Goal: Task Accomplishment & Management: Use online tool/utility

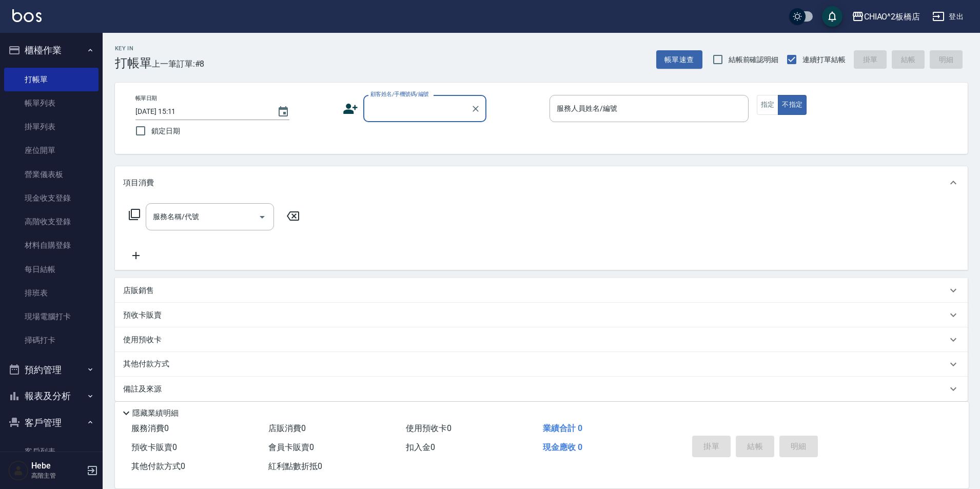
scroll to position [11, 0]
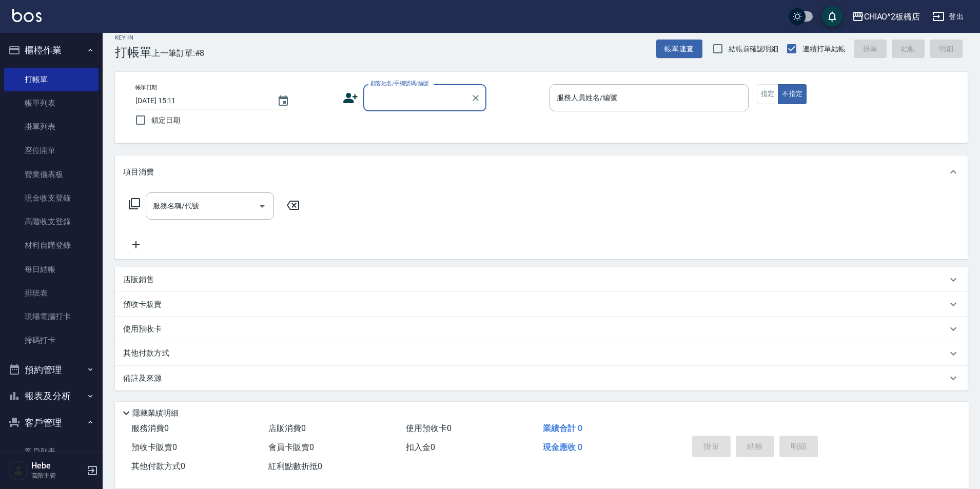
click at [407, 108] on div "顧客姓名/手機號碼/編號" at bounding box center [424, 97] width 123 height 27
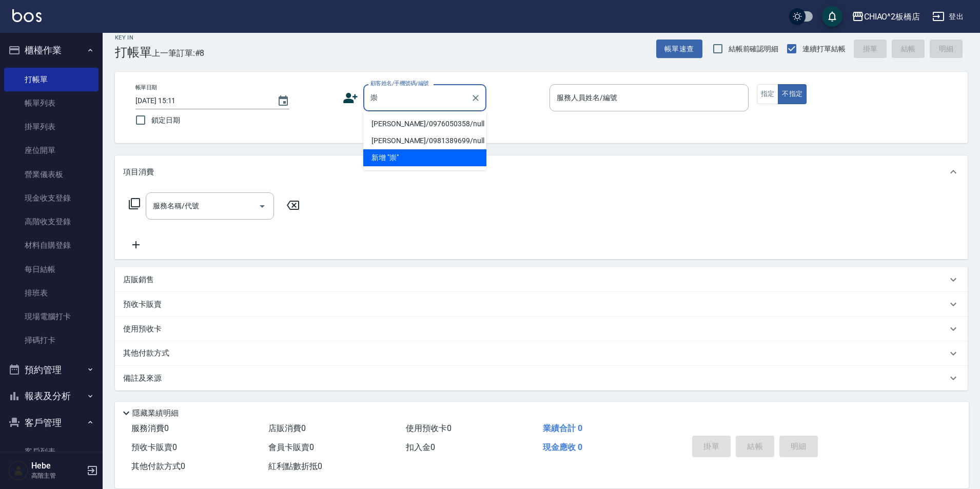
click at [397, 124] on li "[PERSON_NAME]/0976050358/null" at bounding box center [424, 123] width 123 height 17
type input "[PERSON_NAME]/0976050358/null"
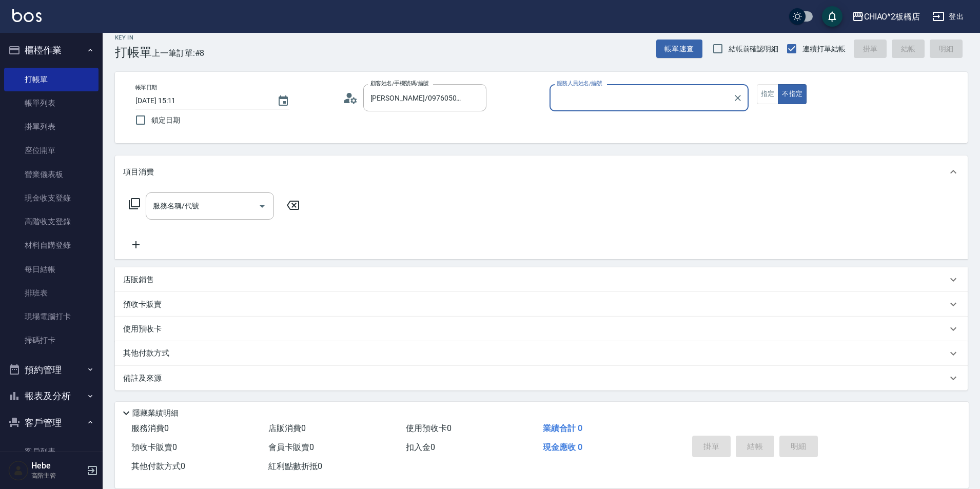
type input "Hebe(無代號)"
click at [767, 97] on button "指定" at bounding box center [768, 94] width 22 height 20
click at [202, 219] on div "服務名稱/代號" at bounding box center [210, 205] width 128 height 27
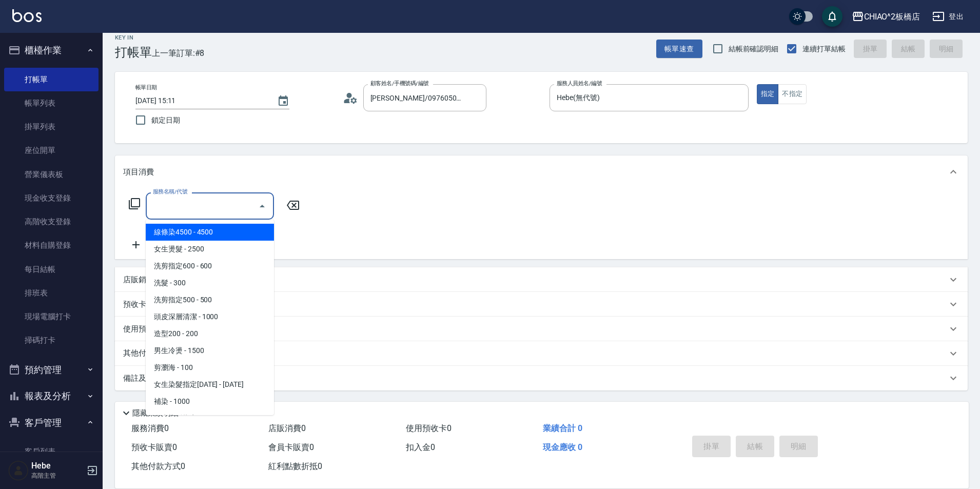
click at [195, 210] on input "服務名稱/代號" at bounding box center [202, 206] width 104 height 18
click at [194, 210] on input "服務名稱/代號" at bounding box center [202, 206] width 104 height 18
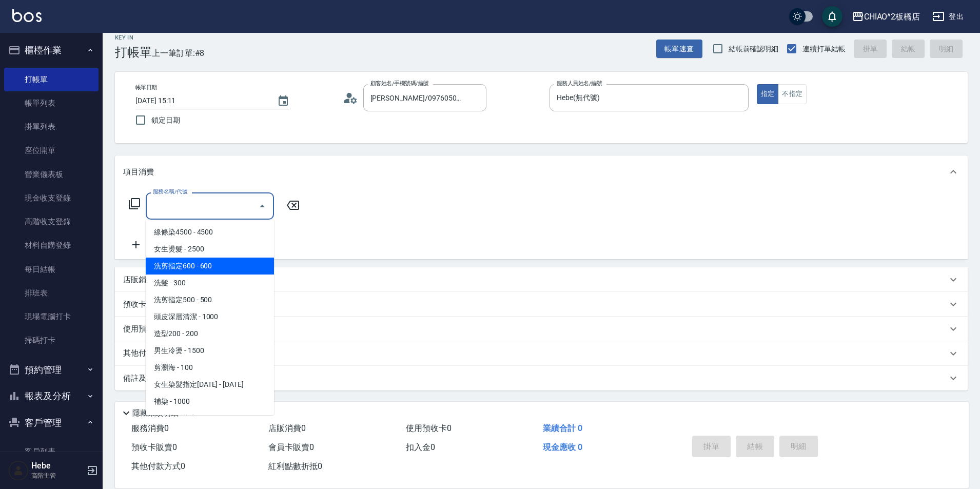
click at [203, 268] on span "洗剪指定600 - 600" at bounding box center [210, 266] width 128 height 17
type input "洗剪指定600(96678)"
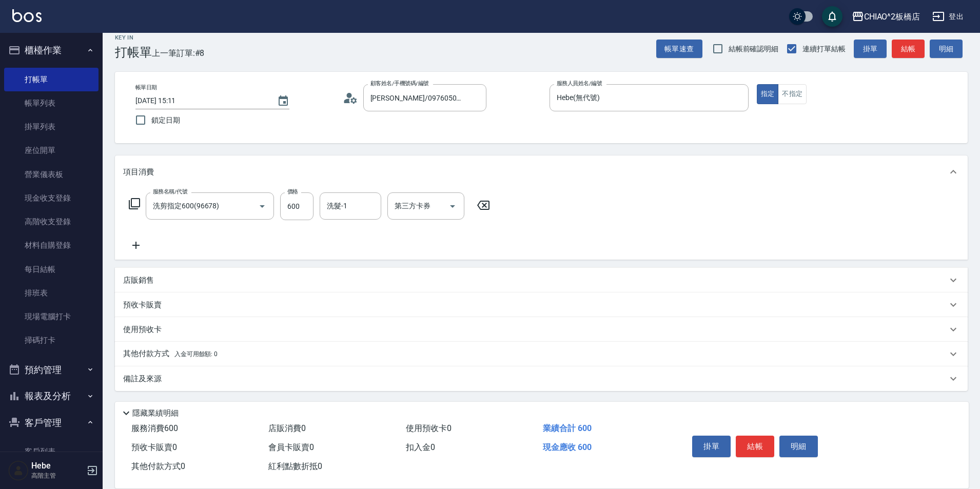
click at [135, 243] on icon at bounding box center [136, 245] width 26 height 12
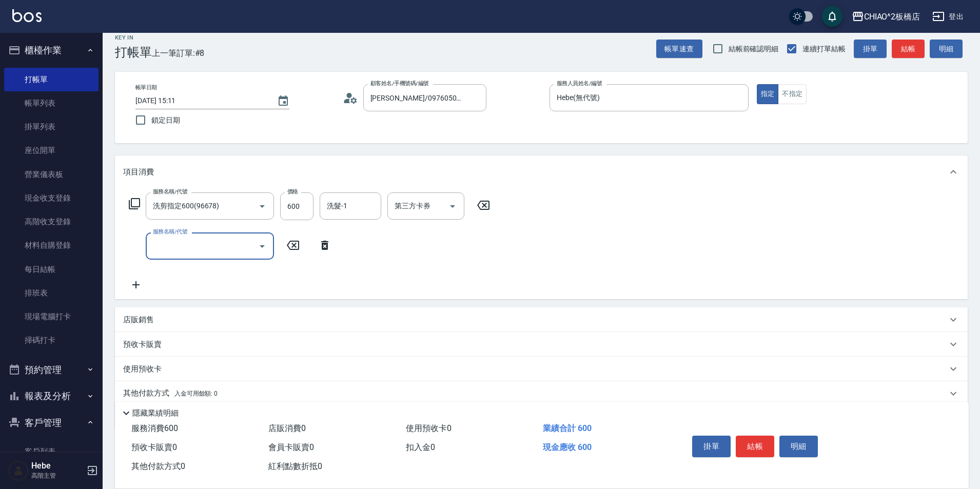
click at [176, 246] on input "服務名稱/代號" at bounding box center [202, 246] width 104 height 18
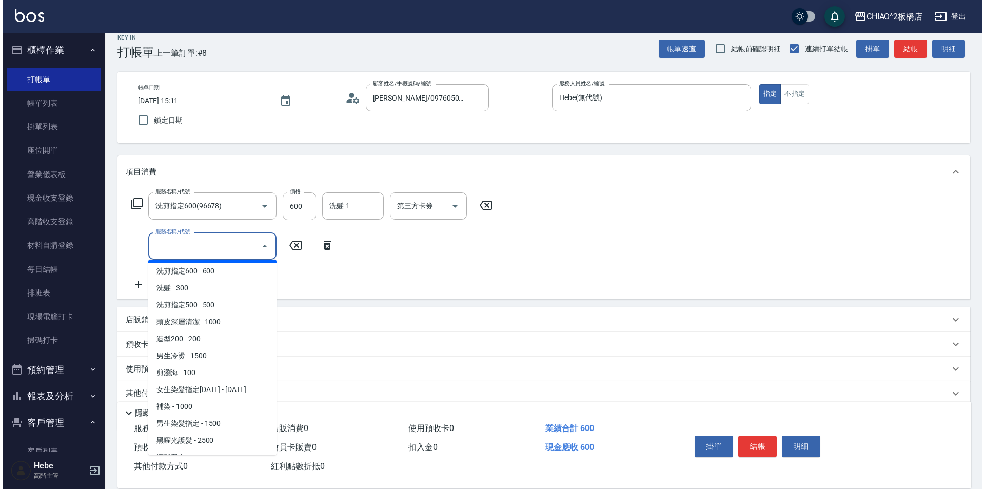
scroll to position [51, 0]
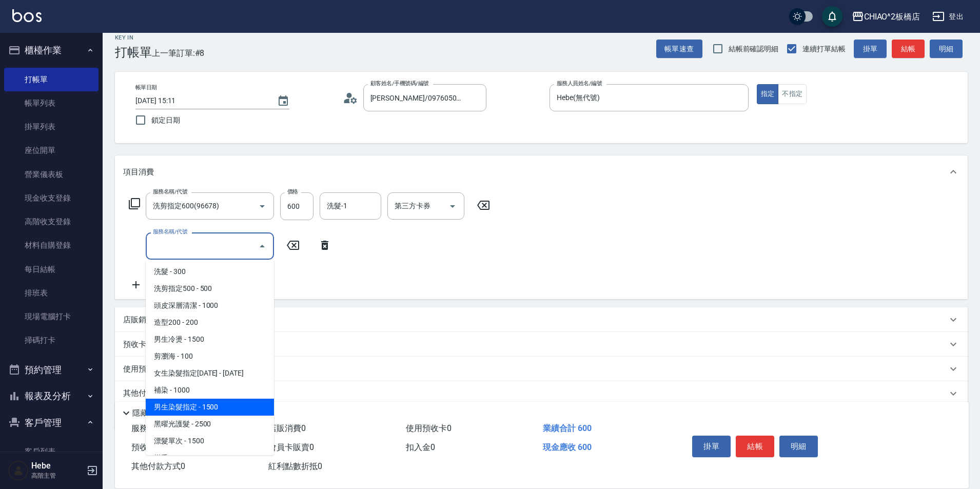
click at [204, 409] on span "男生染髮指定 - 1500" at bounding box center [210, 407] width 128 height 17
type input "男生染髮指定(96703)"
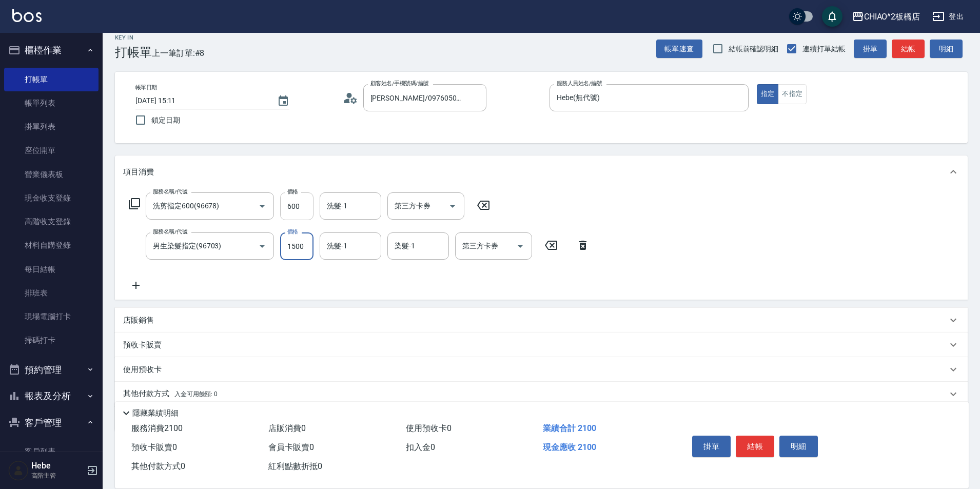
click at [294, 206] on input "600" at bounding box center [296, 206] width 33 height 28
click at [298, 250] on input "1500" at bounding box center [296, 246] width 33 height 28
click at [302, 247] on input "1500" at bounding box center [296, 246] width 33 height 28
drag, startPoint x: 302, startPoint y: 246, endPoint x: 291, endPoint y: 243, distance: 11.2
click at [291, 243] on input "1500" at bounding box center [296, 246] width 33 height 28
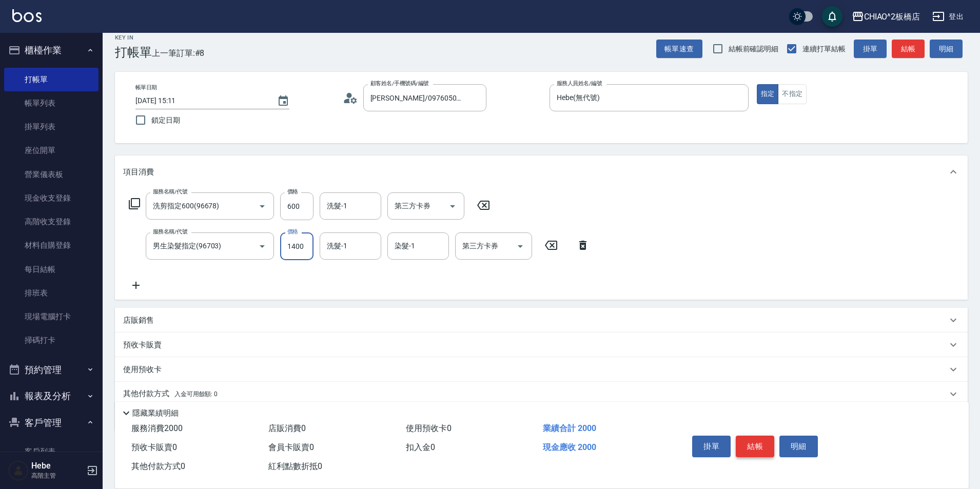
type input "1400"
click at [760, 447] on button "結帳" at bounding box center [755, 447] width 38 height 22
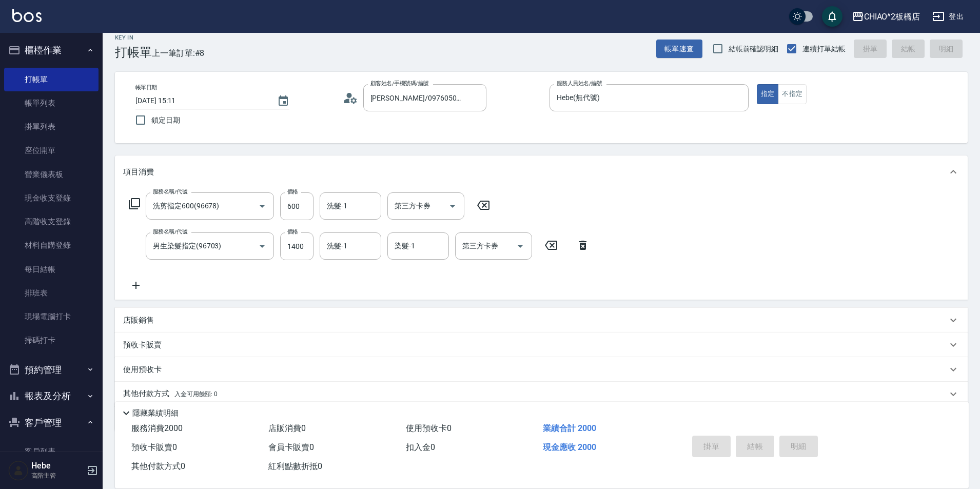
type input "[DATE] 15:54"
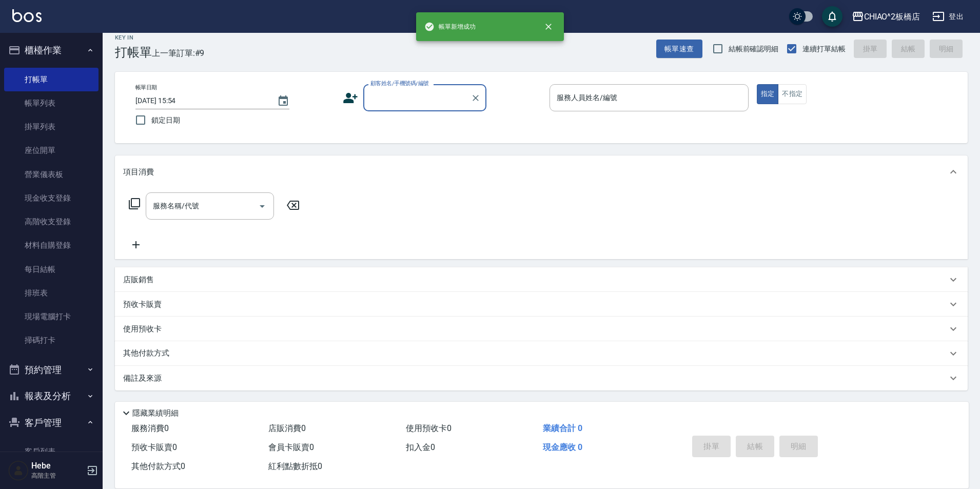
click at [375, 97] on input "顧客姓名/手機號碼/編號" at bounding box center [417, 98] width 99 height 18
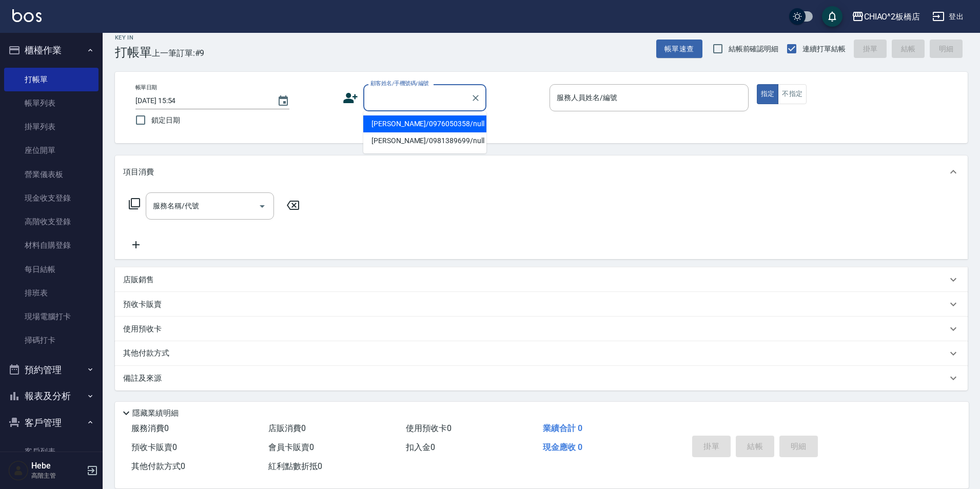
click at [393, 121] on li "[PERSON_NAME]/0976050358/null" at bounding box center [424, 123] width 123 height 17
type input "[PERSON_NAME]/0976050358/null"
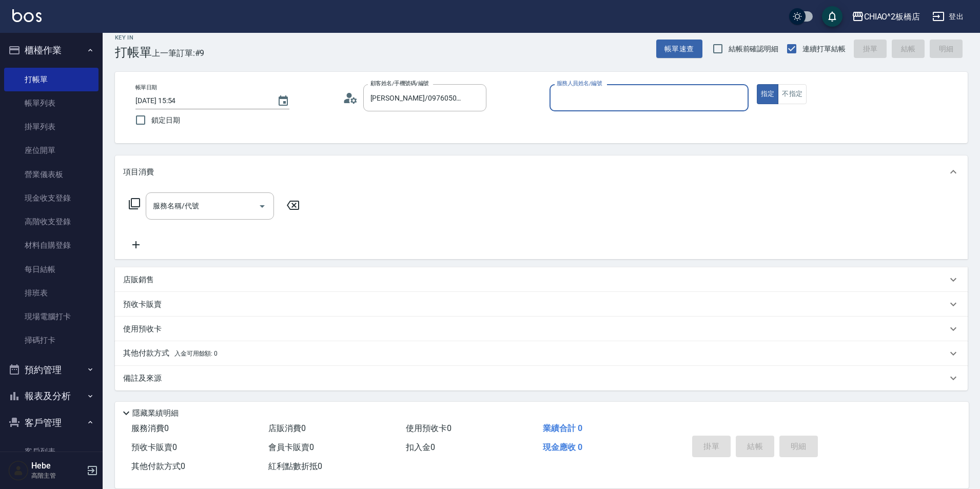
type input "Hebe(無代號)"
click at [352, 101] on icon at bounding box center [353, 100] width 6 height 6
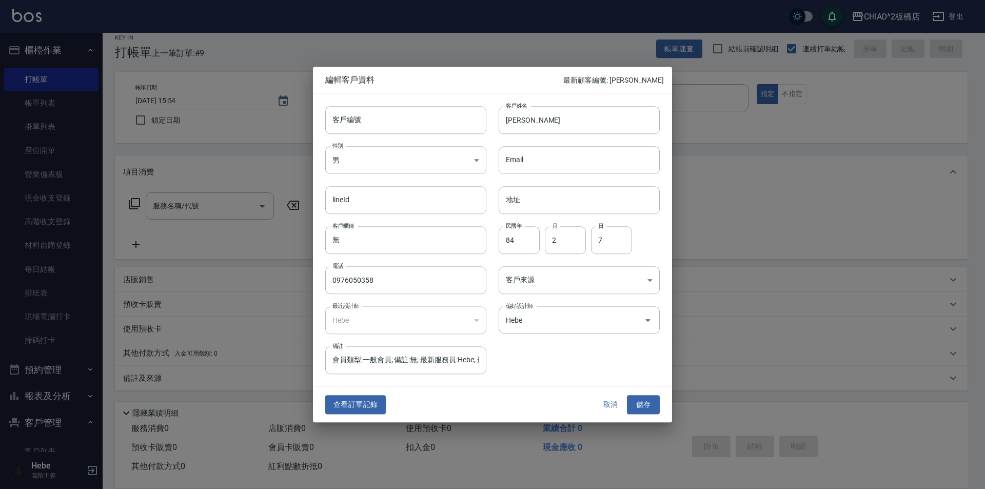
drag, startPoint x: 364, startPoint y: 404, endPoint x: 341, endPoint y: 164, distance: 240.7
click at [364, 404] on button "查看訂單記錄" at bounding box center [355, 405] width 61 height 19
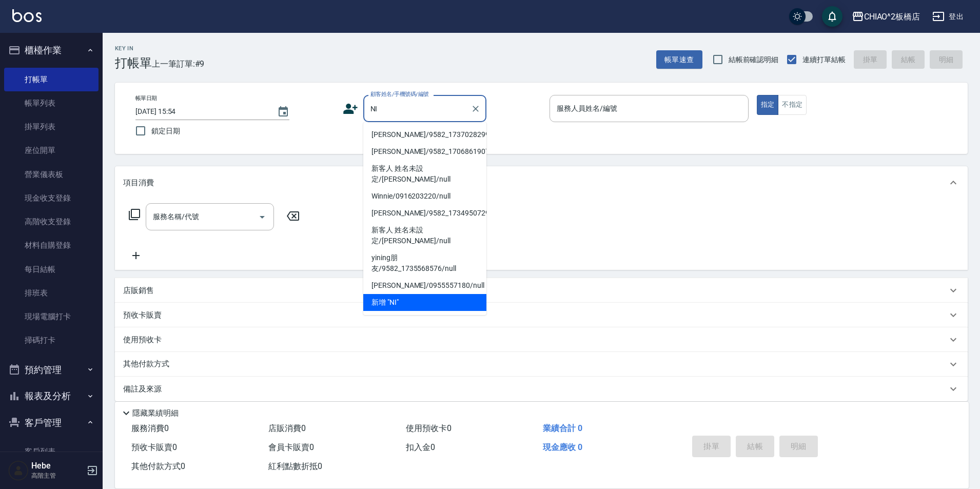
click at [396, 138] on li "[PERSON_NAME]/9582_1737028299/null" at bounding box center [424, 134] width 123 height 17
type input "[PERSON_NAME]/9582_1737028299/null"
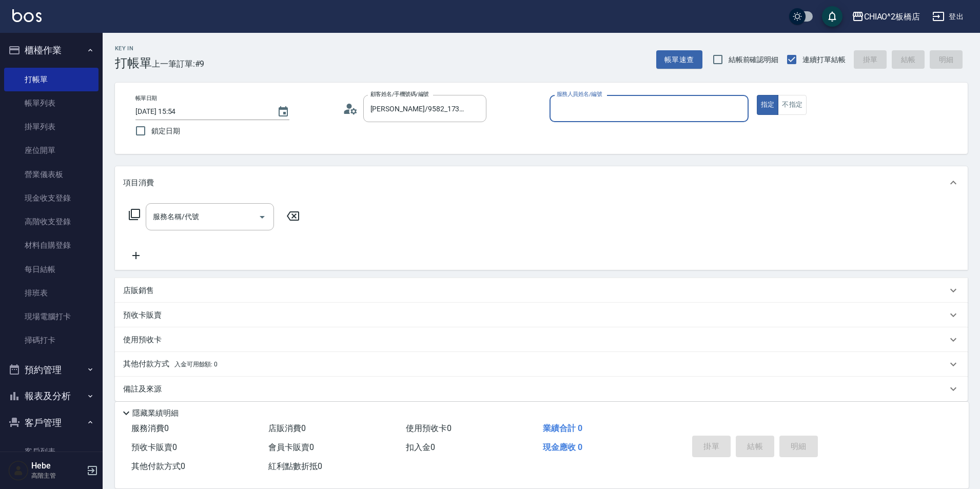
click at [582, 110] on input "服務人員姓名/編號" at bounding box center [649, 109] width 190 height 18
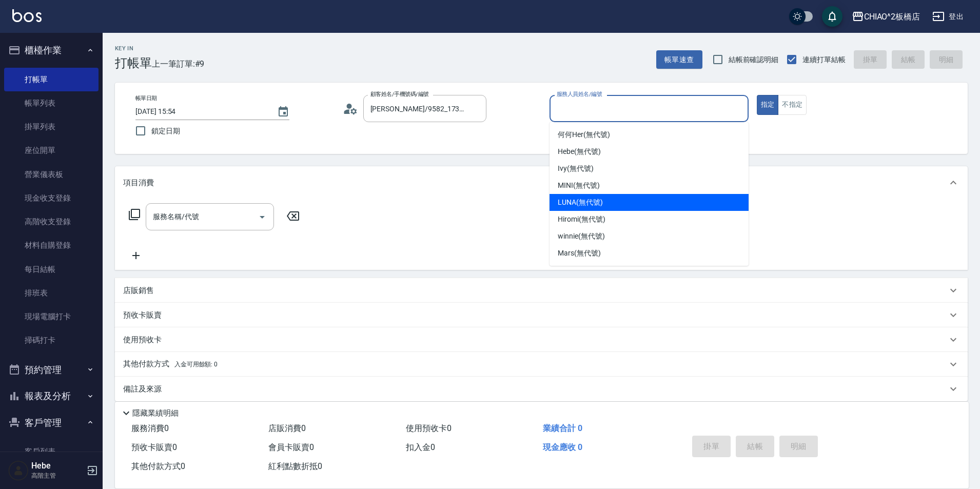
click at [574, 207] on span "LUNA (無代號)" at bounding box center [580, 202] width 45 height 11
type input "LUNA(無代號)"
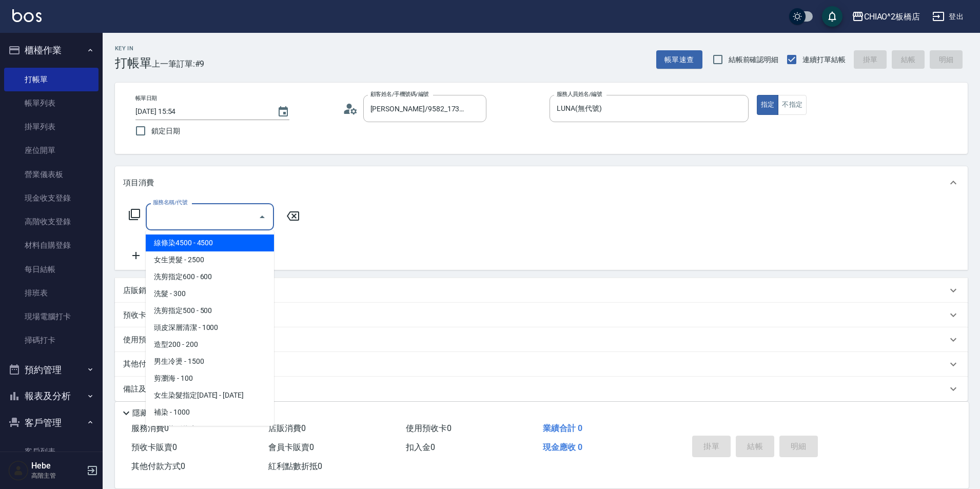
click at [184, 211] on div "服務名稱/代號 服務名稱/代號" at bounding box center [210, 216] width 128 height 27
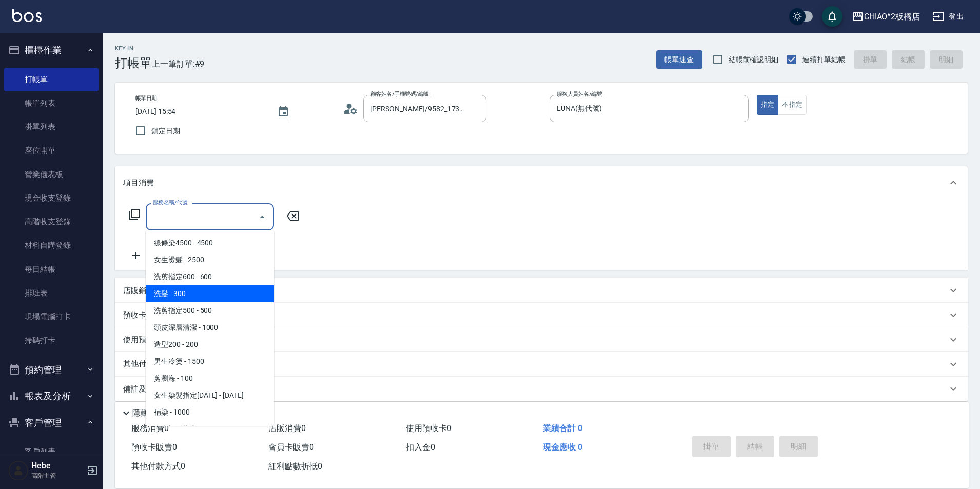
drag, startPoint x: 210, startPoint y: 291, endPoint x: 680, endPoint y: 424, distance: 488.4
click at [211, 291] on span "洗髮 - 300" at bounding box center [210, 293] width 128 height 17
type input "洗髮(96679)"
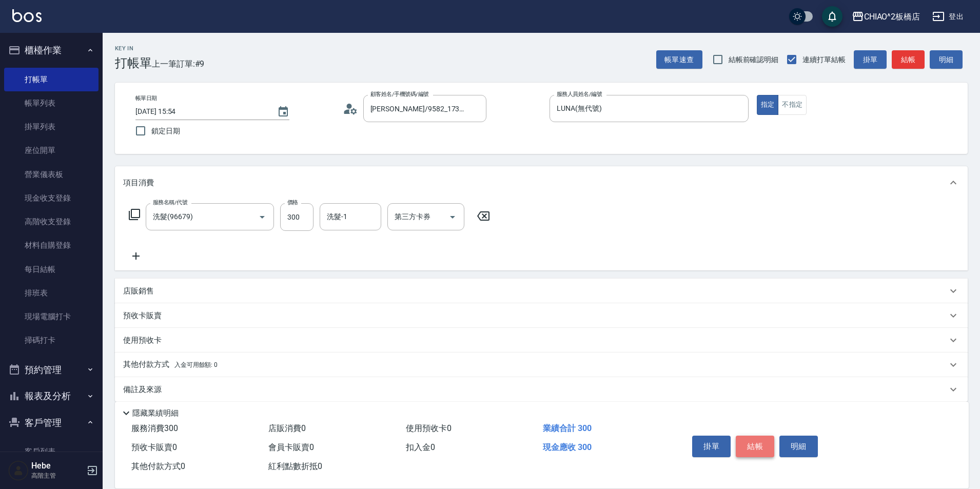
click at [754, 445] on button "結帳" at bounding box center [755, 447] width 38 height 22
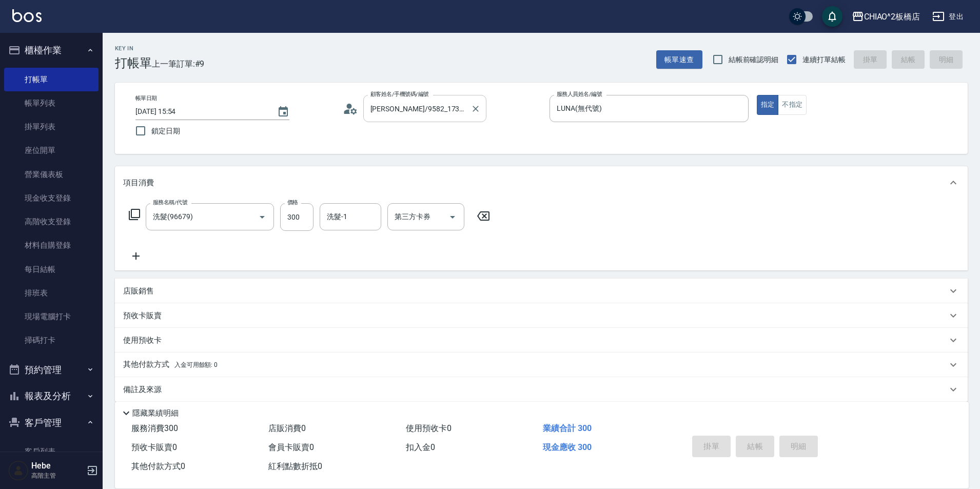
type input "[DATE] 15:56"
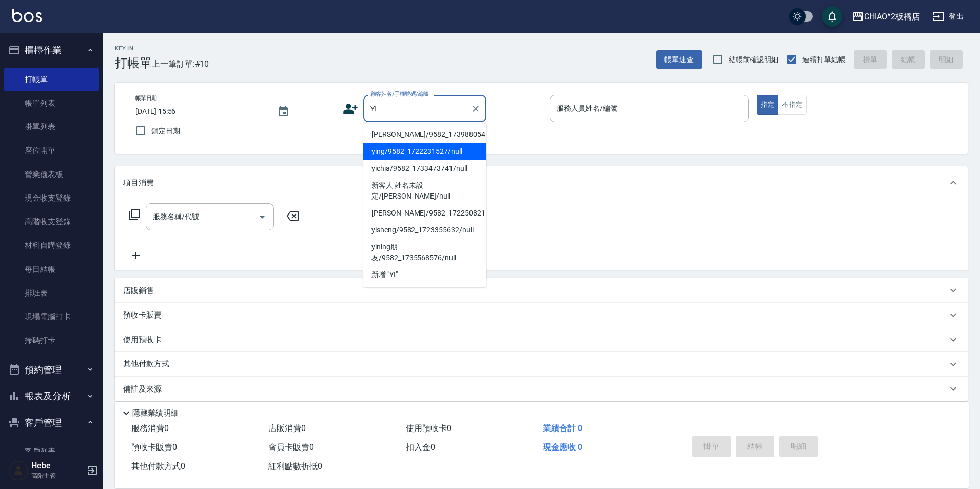
click at [400, 159] on li "ying/9582_1722231527/null" at bounding box center [424, 151] width 123 height 17
type input "ying/9582_1722231527/null"
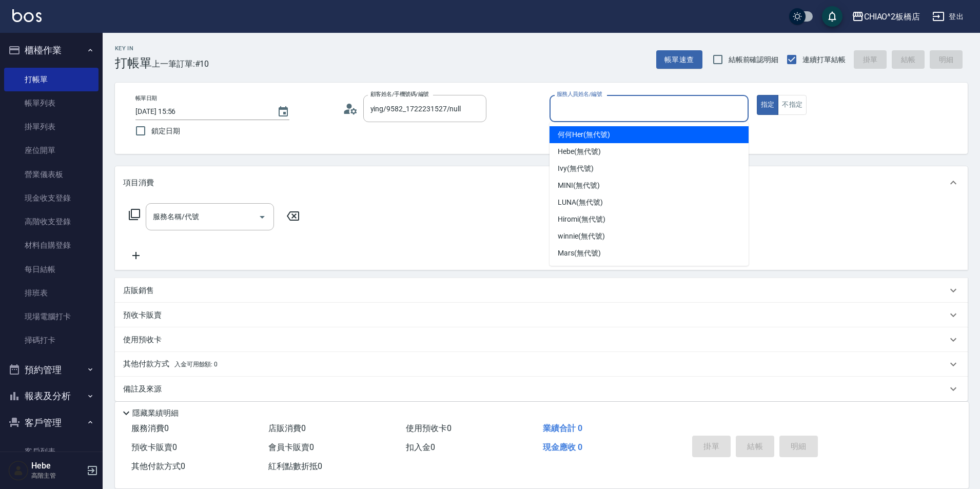
click at [585, 116] on input "服務人員姓名/編號" at bounding box center [649, 109] width 190 height 18
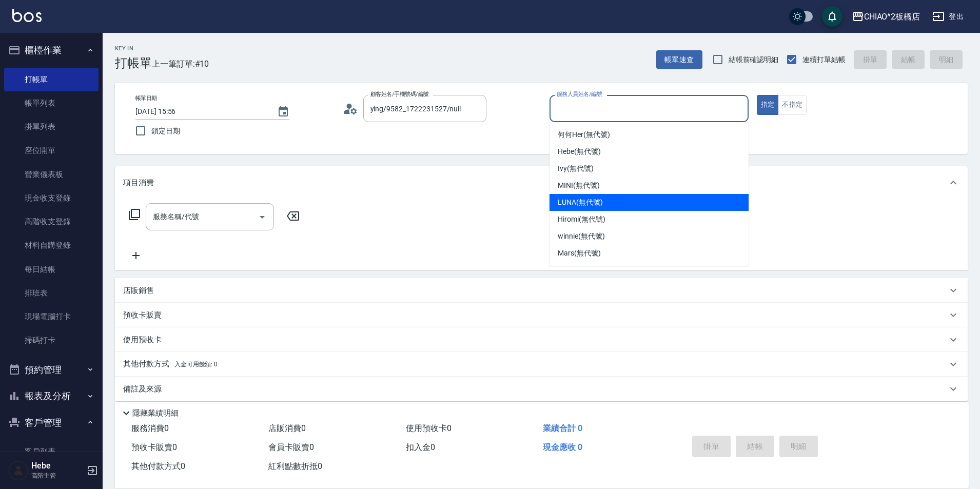
click at [570, 199] on span "LUNA (無代號)" at bounding box center [580, 202] width 45 height 11
type input "LUNA(無代號)"
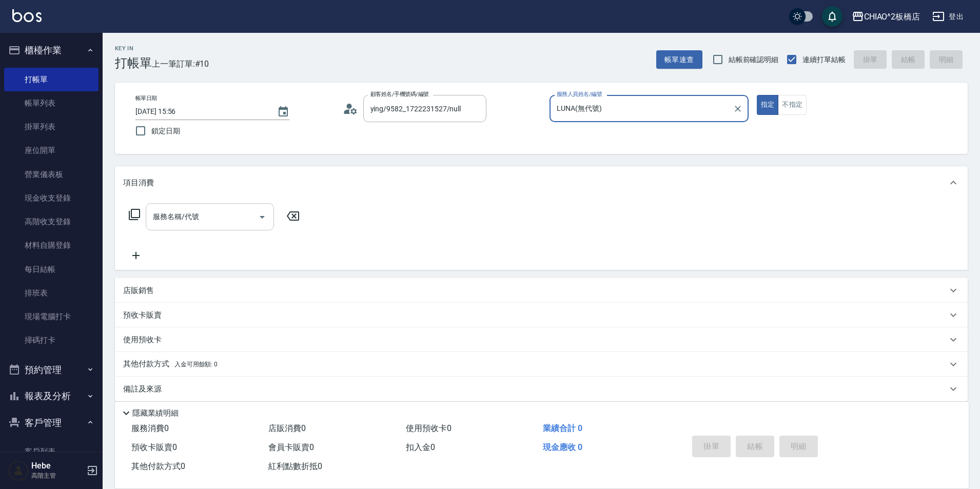
click at [261, 217] on icon "Open" at bounding box center [262, 217] width 12 height 12
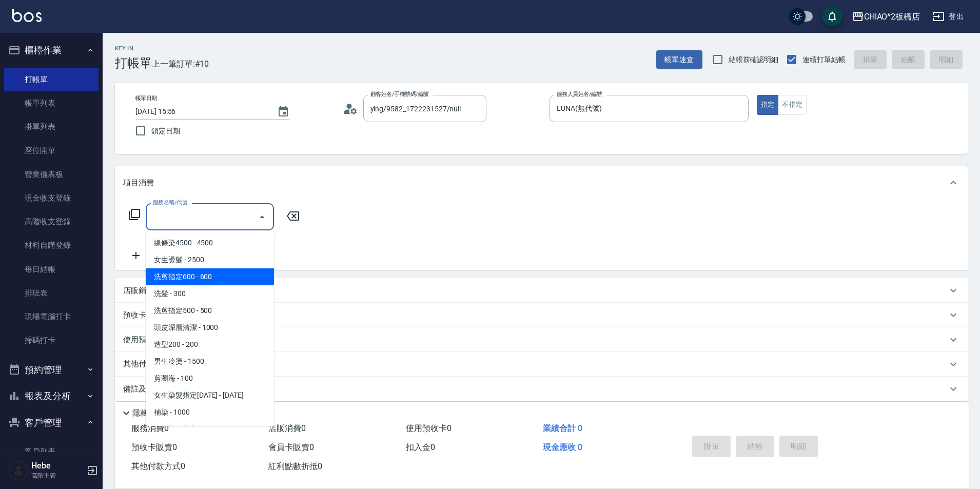
click at [245, 283] on span "洗剪指定600 - 600" at bounding box center [210, 276] width 128 height 17
type input "洗剪指定600(96678)"
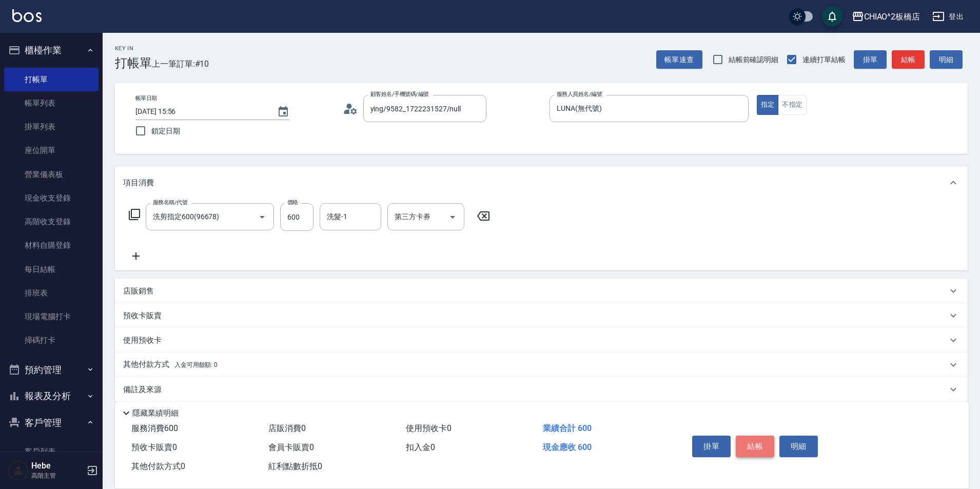
click at [744, 446] on button "結帳" at bounding box center [755, 447] width 38 height 22
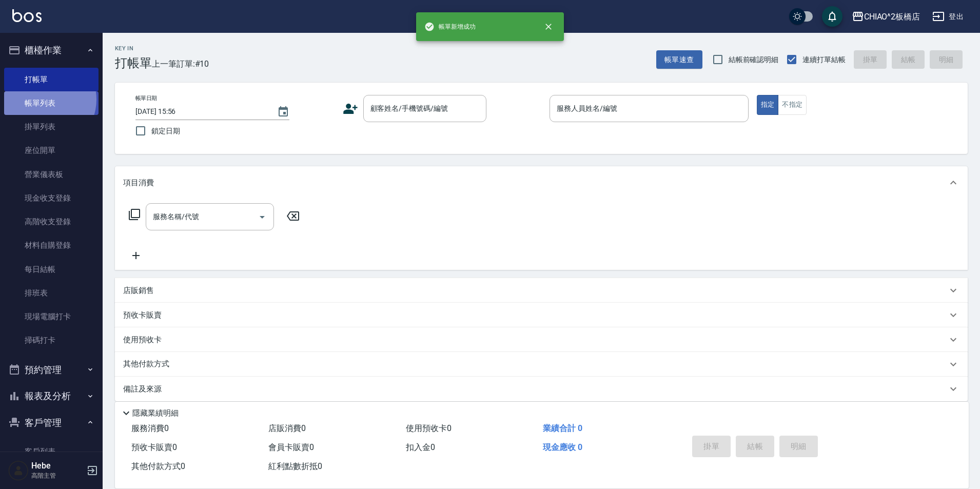
drag, startPoint x: 44, startPoint y: 100, endPoint x: 79, endPoint y: 91, distance: 35.8
click at [44, 100] on link "帳單列表" at bounding box center [51, 103] width 94 height 24
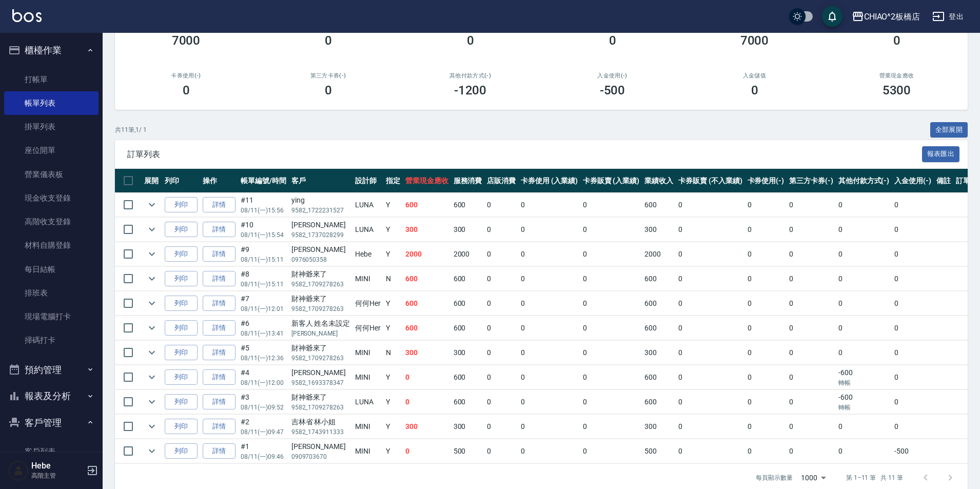
scroll to position [139, 0]
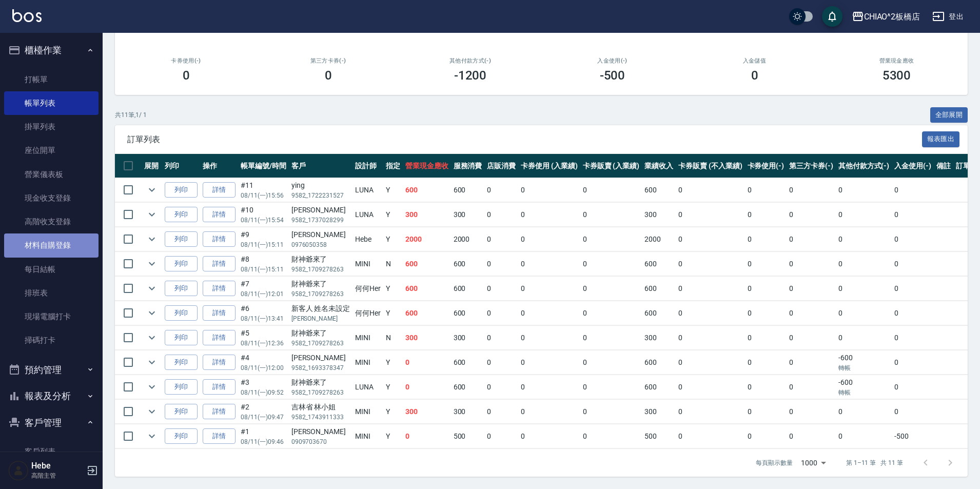
click at [59, 239] on link "材料自購登錄" at bounding box center [51, 245] width 94 height 24
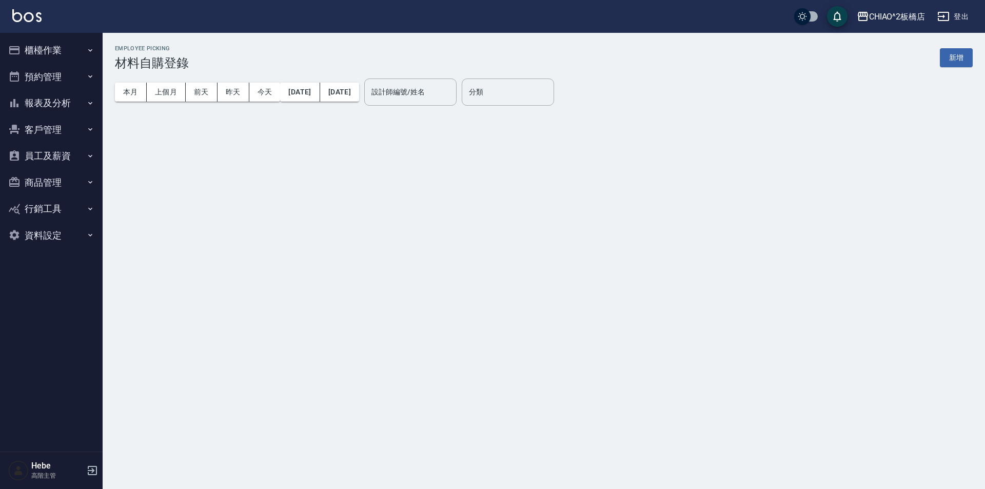
click at [953, 57] on button "新增" at bounding box center [956, 57] width 33 height 19
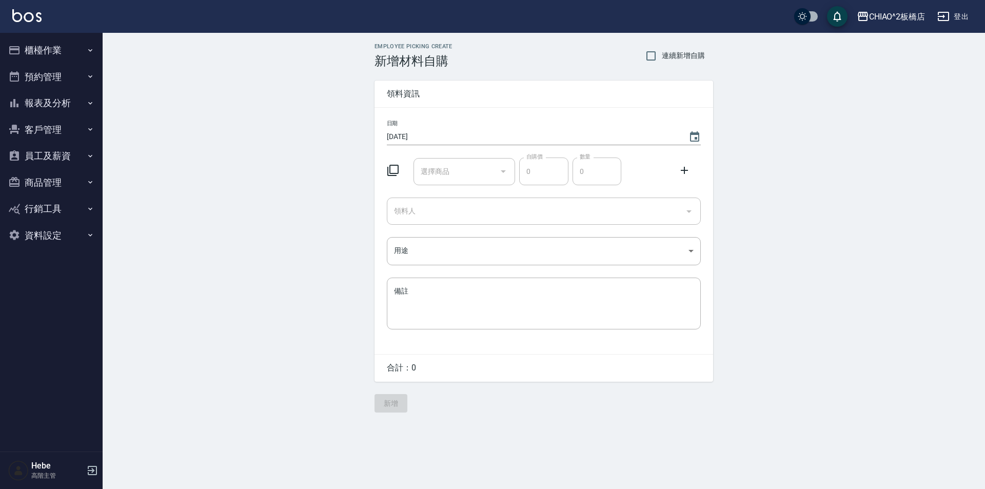
click at [449, 167] on div "選擇商品 選擇商品" at bounding box center [465, 171] width 102 height 27
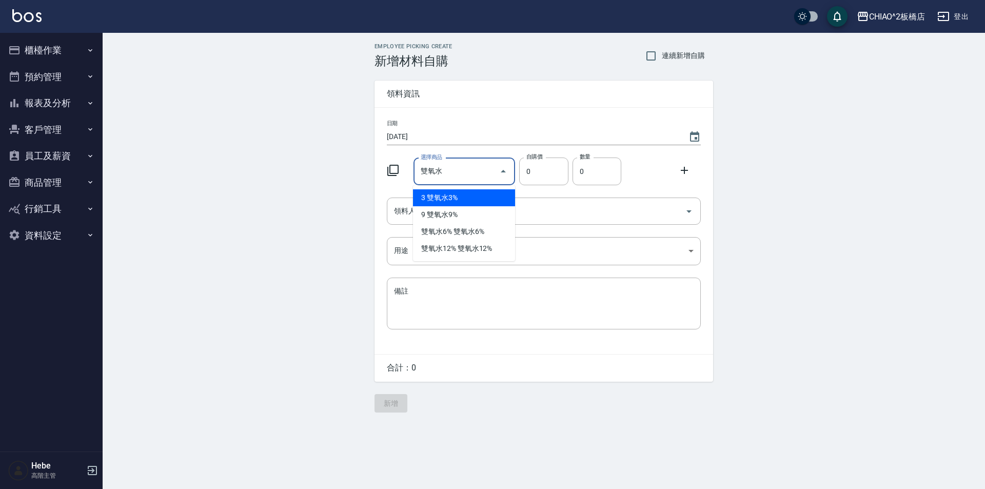
type input "雙氧水12%"
click at [461, 195] on li "雙氧水12% 雙氧水12%" at bounding box center [464, 197] width 102 height 17
type input "140"
type input "1"
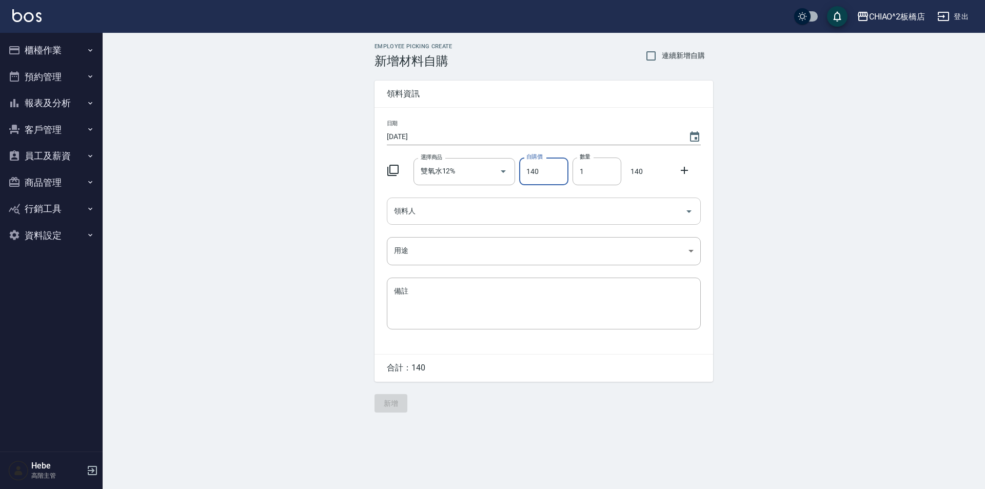
click at [460, 213] on input "領料人" at bounding box center [535, 211] width 289 height 18
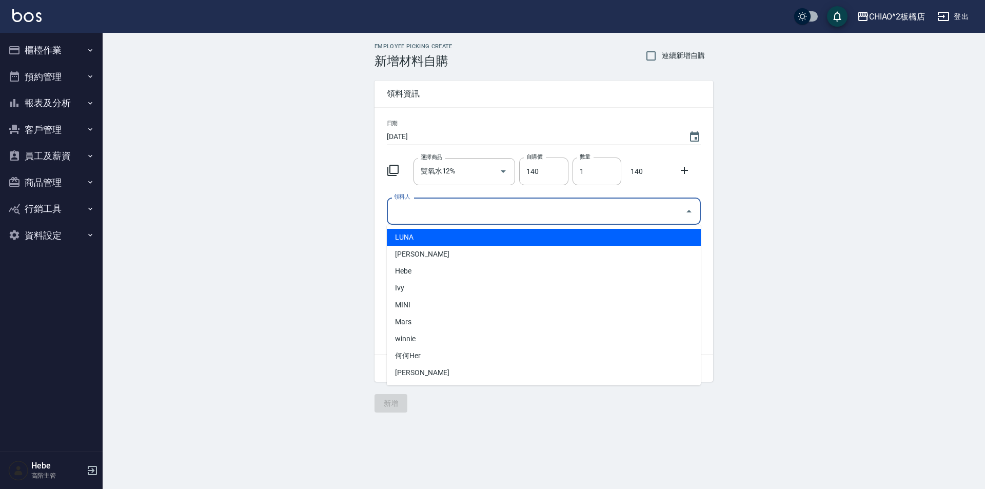
click at [459, 237] on li "LUNA" at bounding box center [544, 237] width 314 height 17
type input "LUNA"
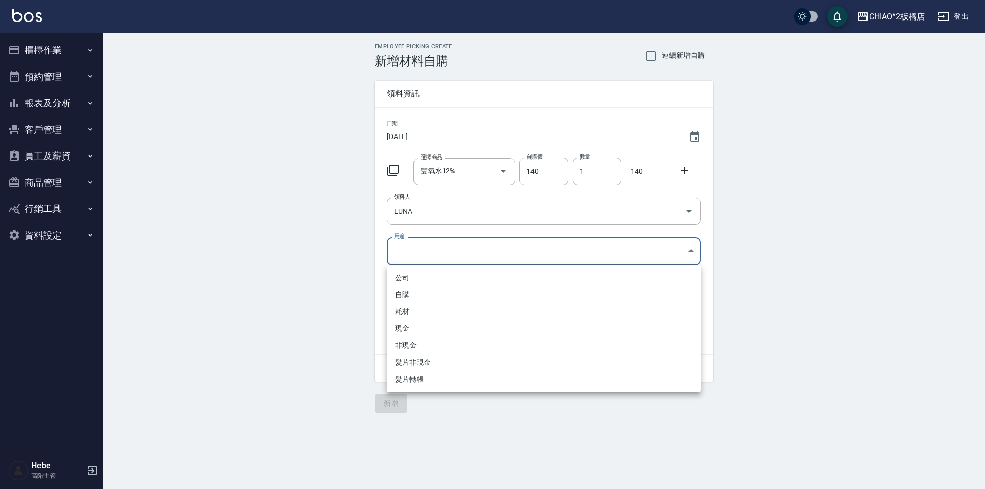
click at [453, 255] on body "CHIAO^2板橋店 登出 櫃檯作業 打帳單 帳單列表 掛單列表 座位開單 營業儀表板 現金收支登錄 高階收支登錄 材料自購登錄 每日結帳 排班表 現場電腦打…" at bounding box center [492, 244] width 985 height 489
click at [428, 300] on li "自購" at bounding box center [544, 294] width 314 height 17
type input "自購"
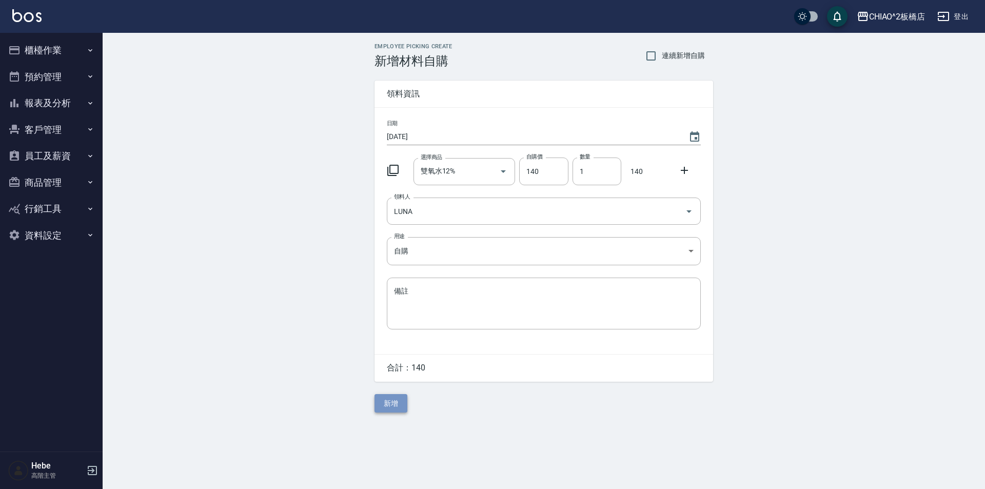
click at [385, 401] on button "新增" at bounding box center [391, 403] width 33 height 19
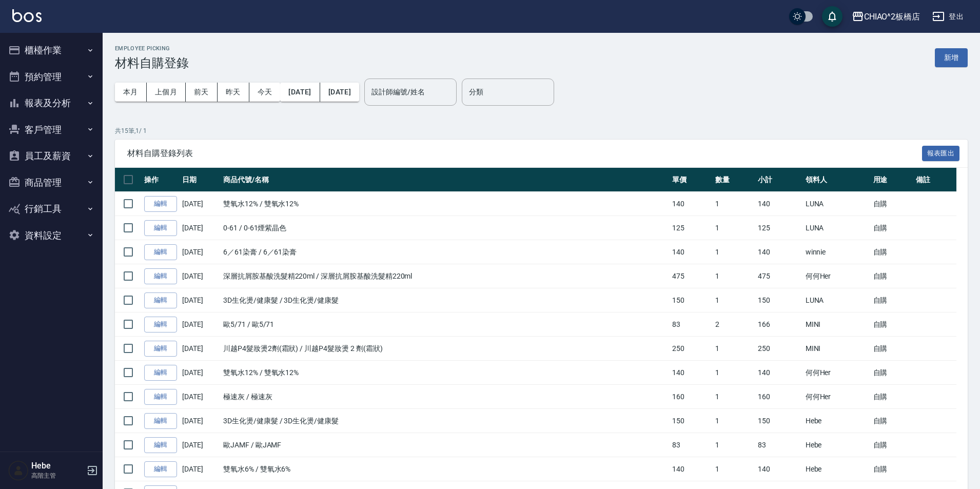
click at [40, 42] on button "櫃檯作業" at bounding box center [51, 50] width 94 height 27
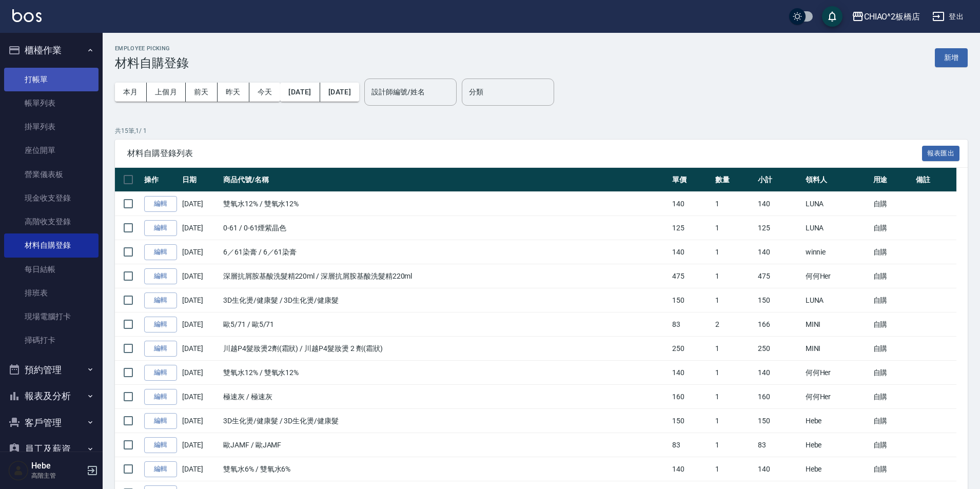
click at [62, 79] on link "打帳單" at bounding box center [51, 80] width 94 height 24
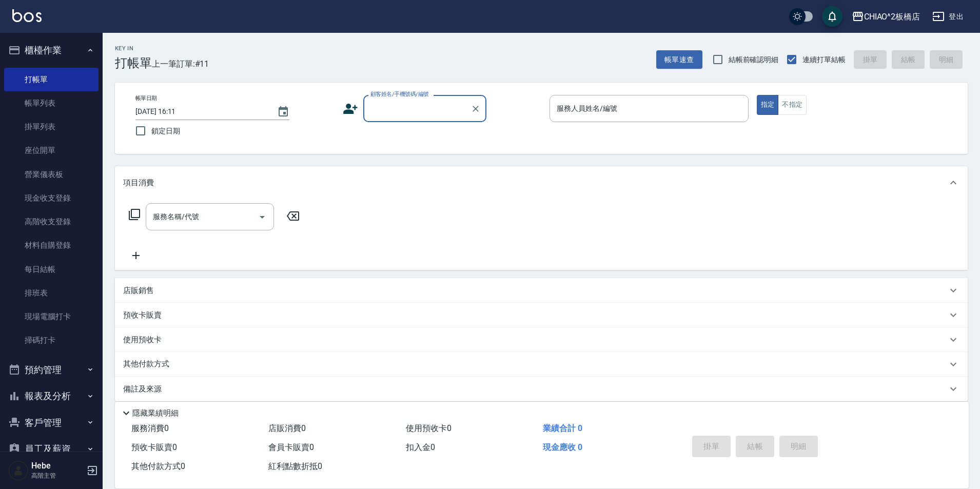
type input "V"
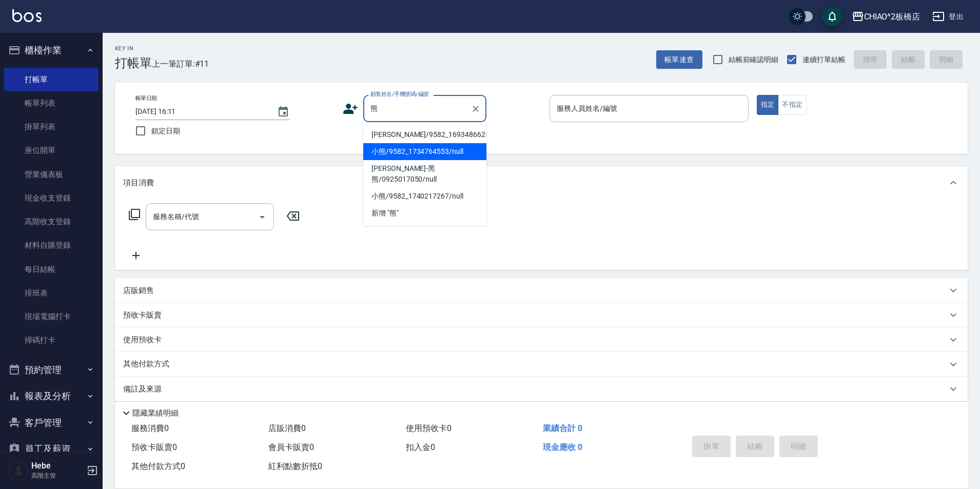
click at [374, 160] on li "小熊/9582_1734764553/null" at bounding box center [424, 151] width 123 height 17
type input "小熊/9582_1734764553/null"
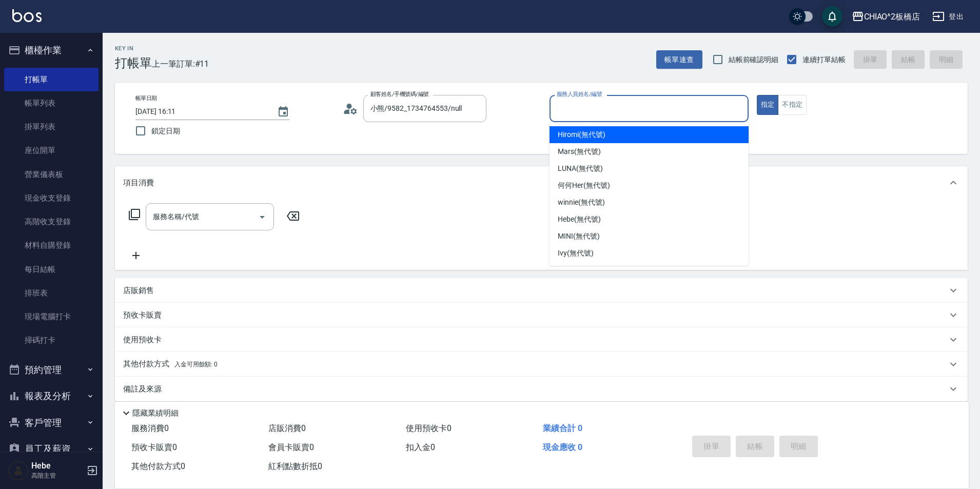
click at [608, 106] on input "服務人員姓名/編號" at bounding box center [649, 109] width 190 height 18
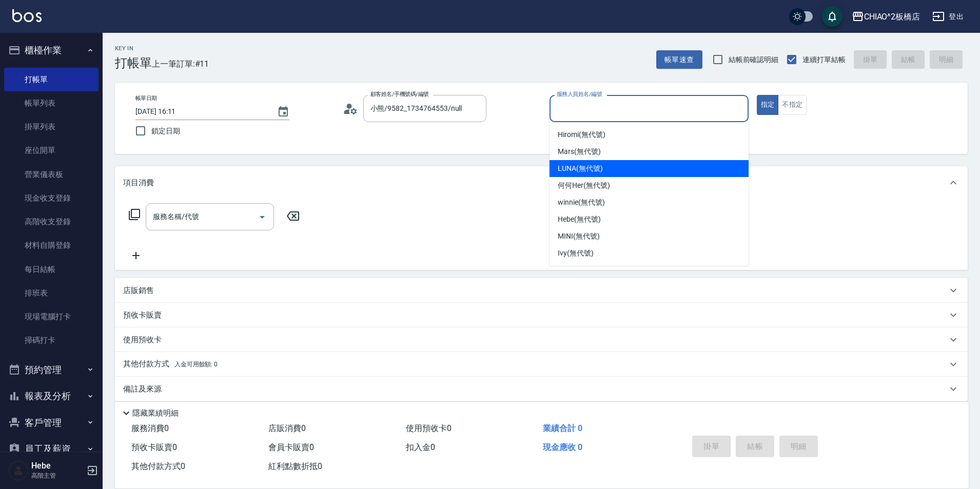
click at [595, 170] on span "LUNA (無代號)" at bounding box center [580, 168] width 45 height 11
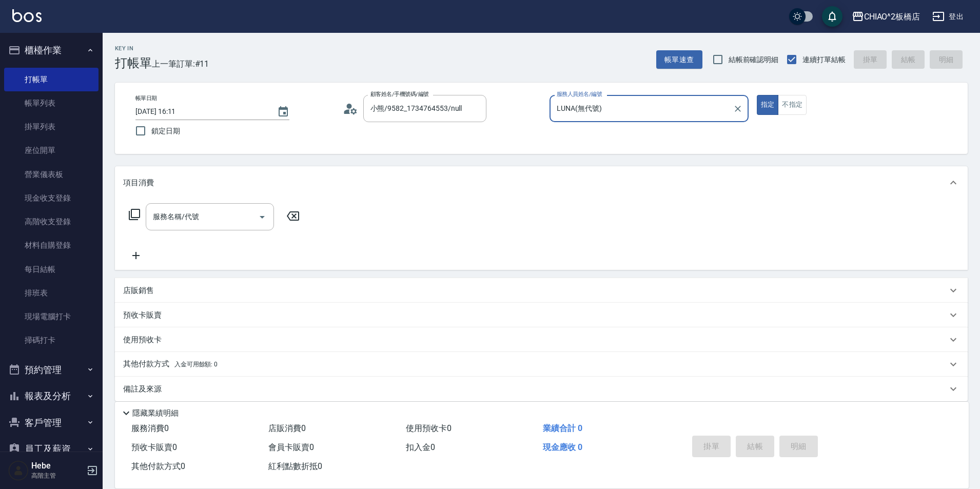
type input "LUNA(無代號)"
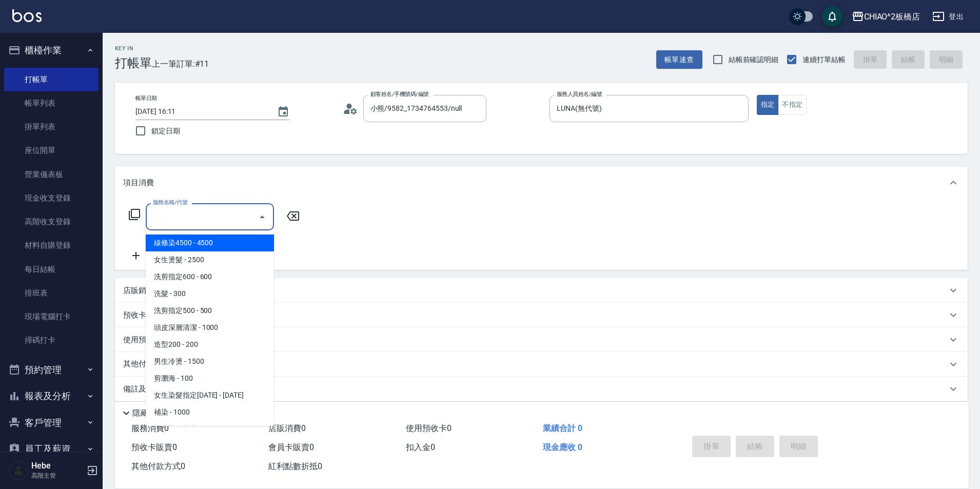
click at [156, 220] on input "服務名稱/代號" at bounding box center [202, 217] width 104 height 18
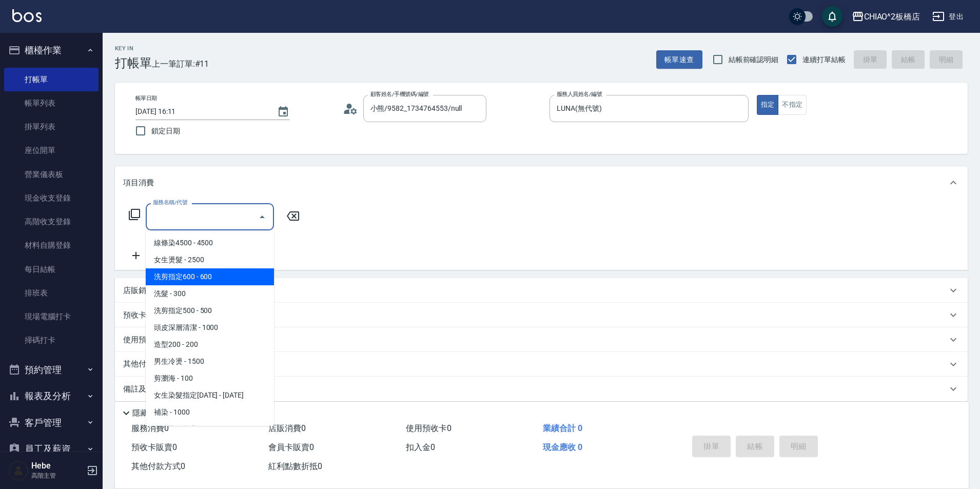
click at [183, 273] on span "洗剪指定600 - 600" at bounding box center [210, 276] width 128 height 17
type input "洗剪指定600(96678)"
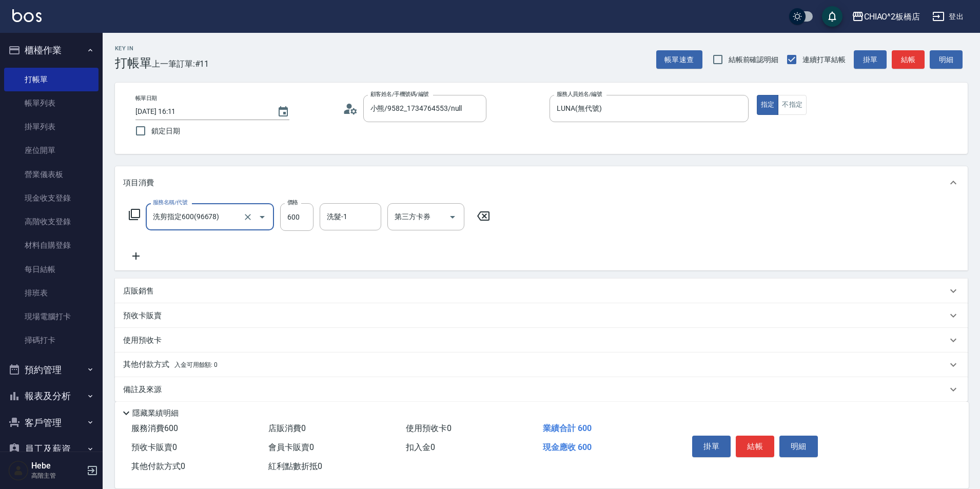
click at [140, 251] on icon at bounding box center [136, 256] width 26 height 12
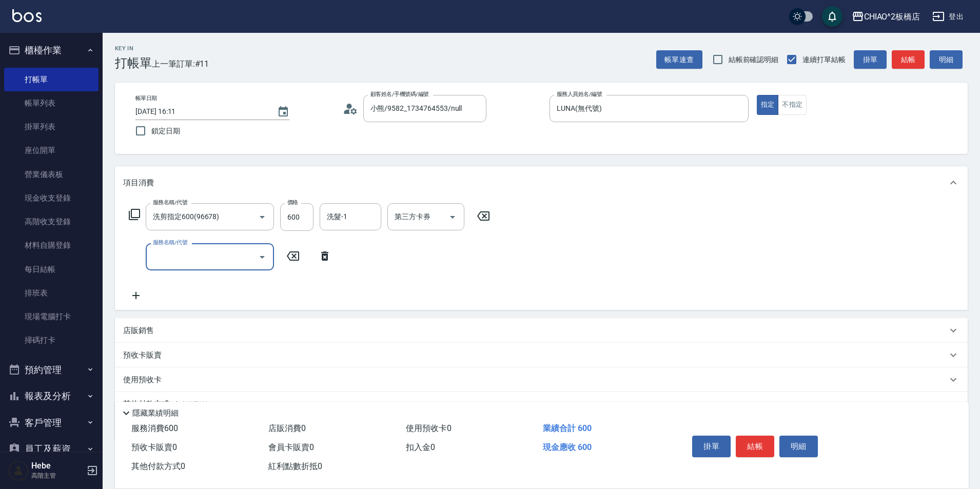
click at [169, 266] on div "服務名稱/代號" at bounding box center [210, 256] width 128 height 27
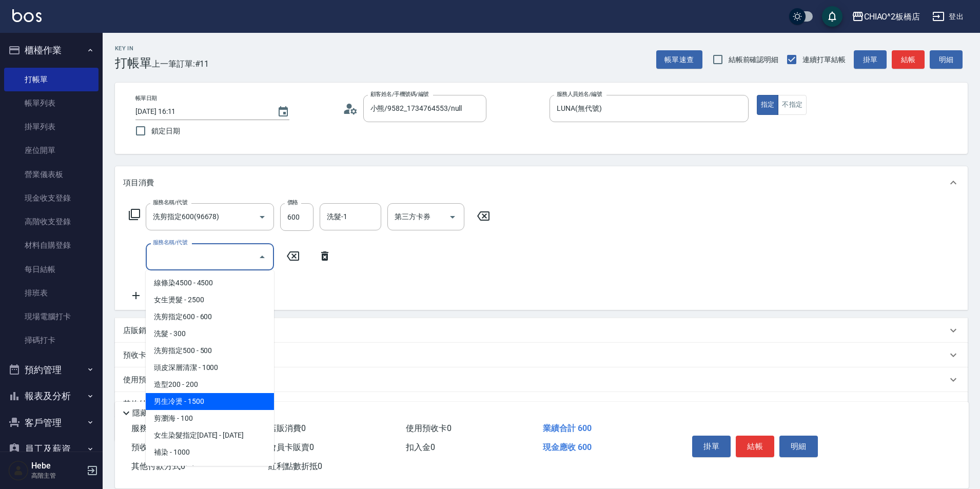
click at [196, 406] on span "男生冷燙 - 1500" at bounding box center [210, 401] width 128 height 17
type input "男生冷燙(96688)"
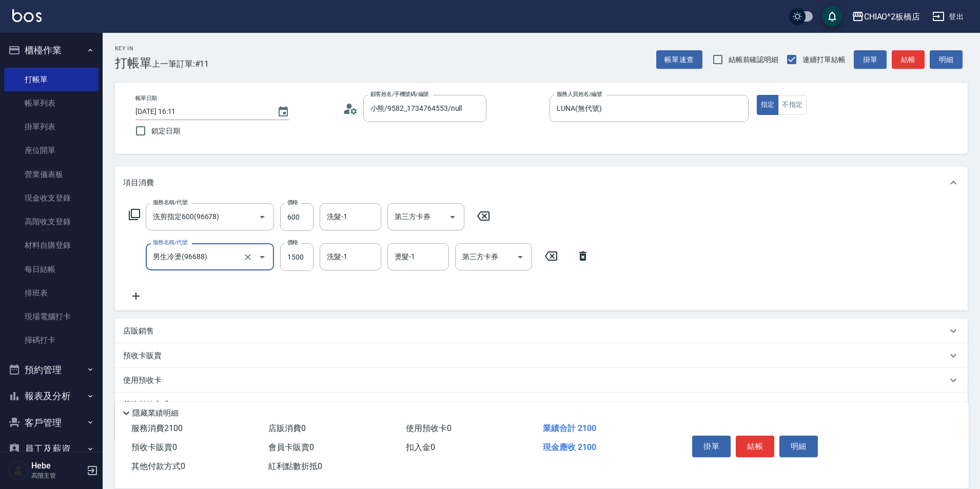
click at [136, 294] on icon at bounding box center [135, 295] width 7 height 7
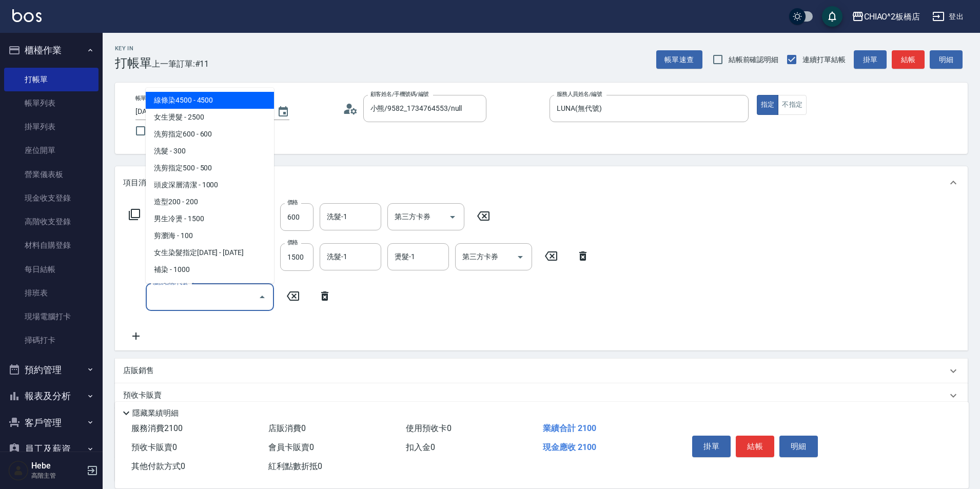
click at [158, 300] on input "服務名稱/代號" at bounding box center [202, 297] width 104 height 18
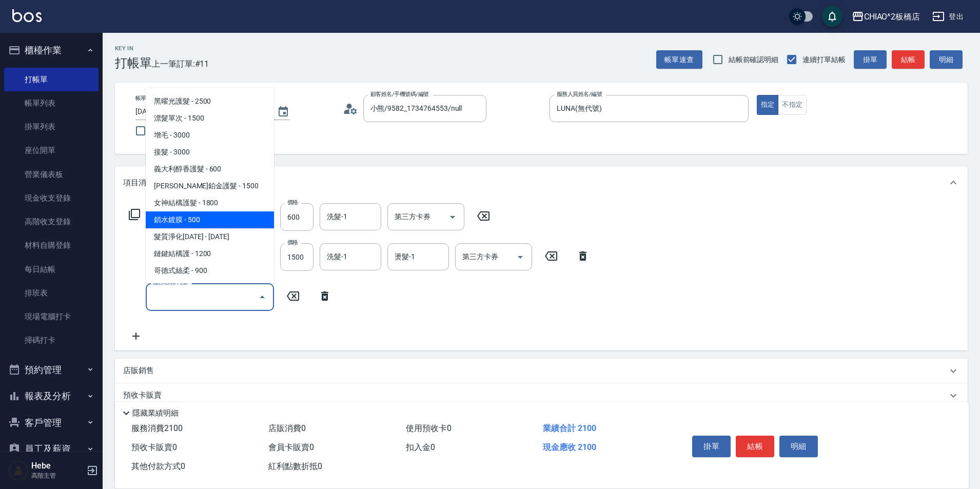
scroll to position [151, 0]
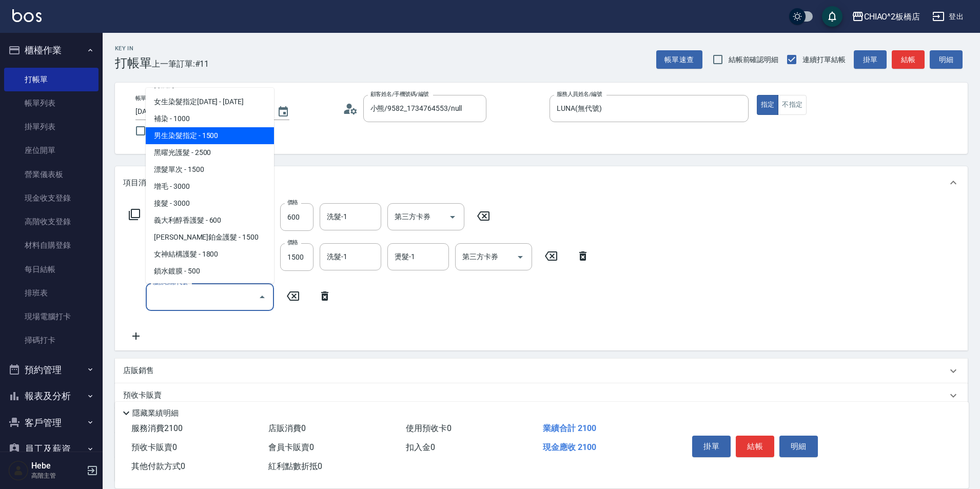
click at [203, 142] on span "男生染髮指定 - 1500" at bounding box center [210, 135] width 128 height 17
type input "男生染髮指定(96703)"
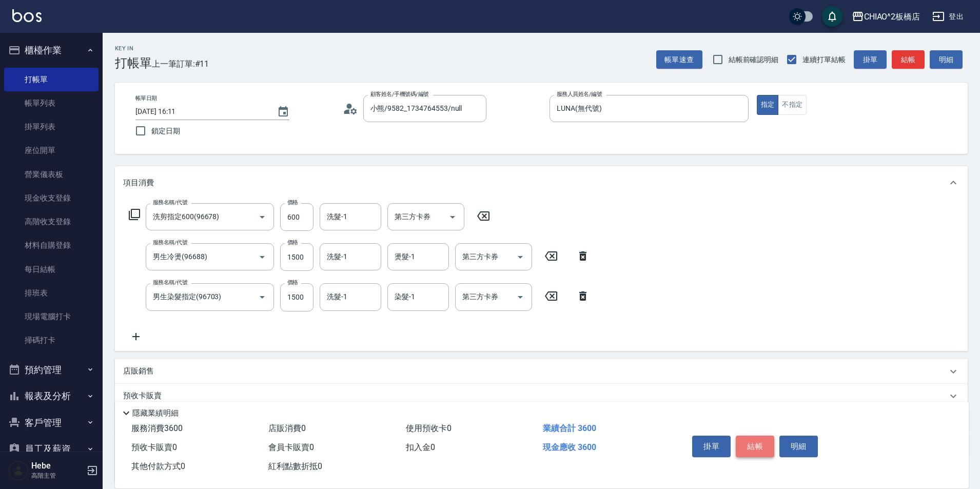
click at [767, 441] on button "結帳" at bounding box center [755, 447] width 38 height 22
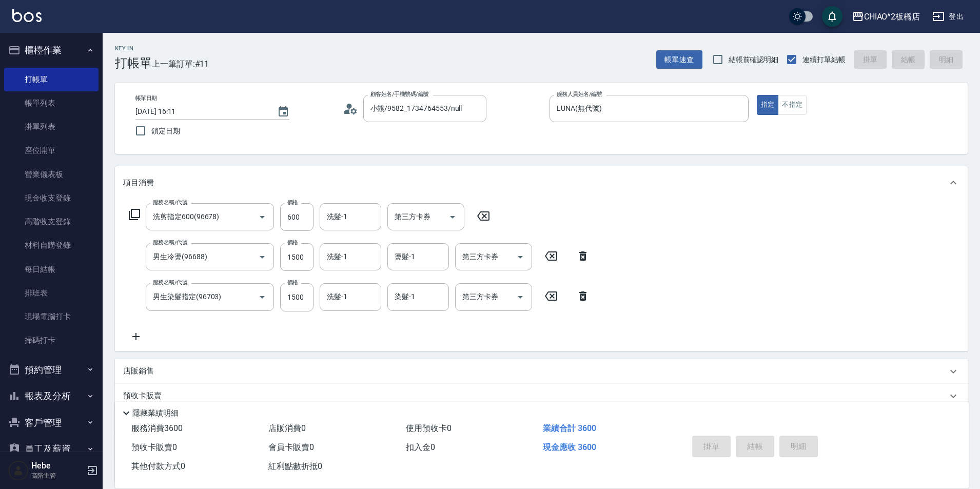
type input "2025/08/11 16:12"
